Goal: Information Seeking & Learning: Learn about a topic

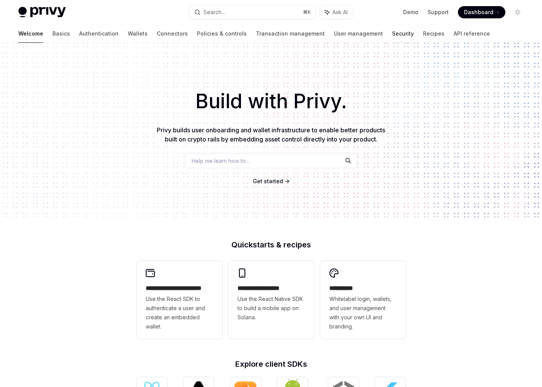
click at [338, 34] on link "Security" at bounding box center [403, 33] width 22 height 18
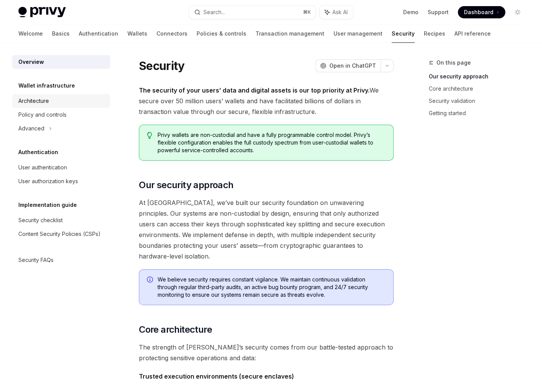
click at [53, 102] on div "Architecture" at bounding box center [61, 100] width 87 height 9
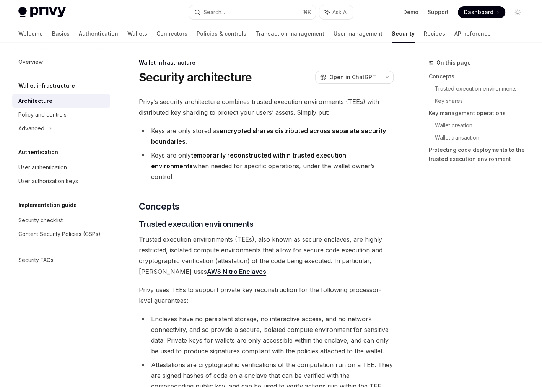
type textarea "*"
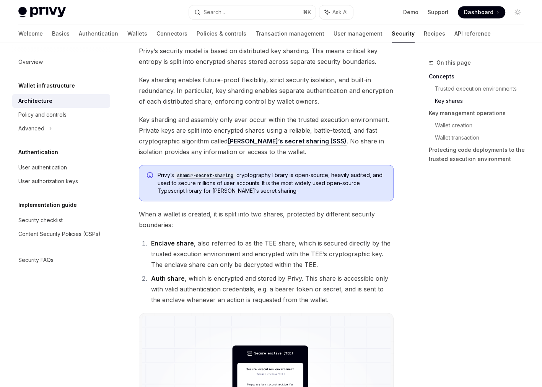
scroll to position [378, 0]
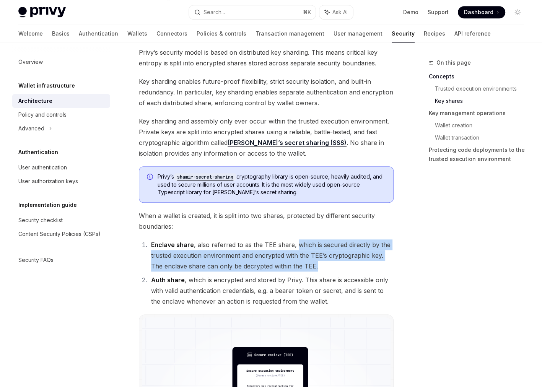
drag, startPoint x: 294, startPoint y: 233, endPoint x: 305, endPoint y: 254, distance: 23.9
click at [305, 241] on li "Enclave share , also referred to as the TEE share, which is secured directly by…" at bounding box center [271, 255] width 245 height 32
copy li "which is secured directly by the trusted execution environment and encrypted wi…"
